Goal: Information Seeking & Learning: Learn about a topic

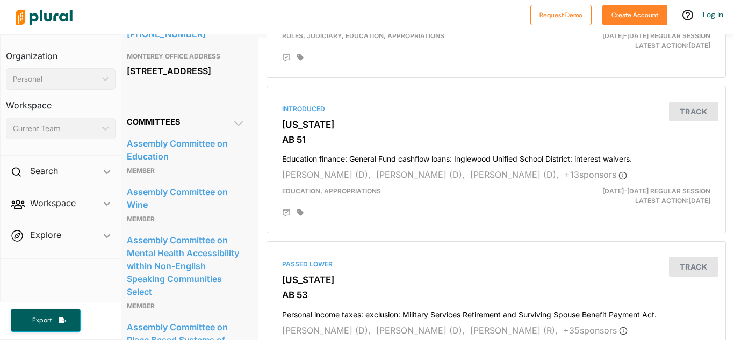
scroll to position [656, 8]
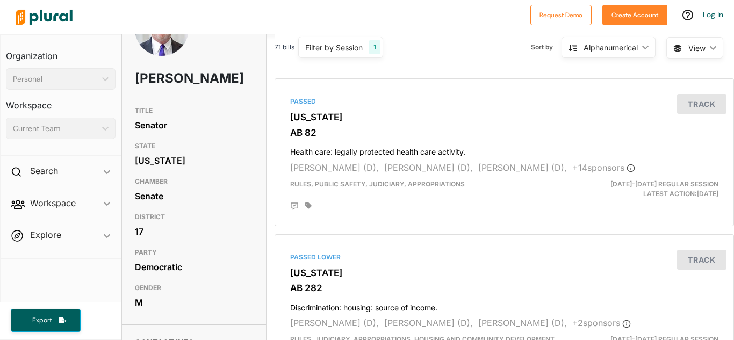
scroll to position [0, 8]
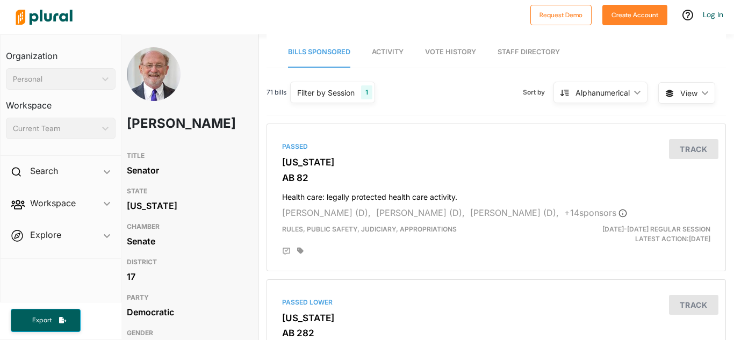
click at [158, 72] on img at bounding box center [154, 84] width 54 height 75
